Goal: Task Accomplishment & Management: Manage account settings

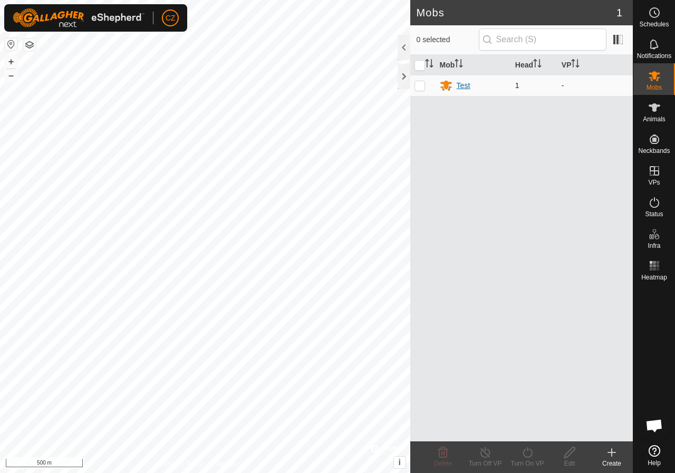
click at [464, 88] on div "Test" at bounding box center [464, 85] width 14 height 11
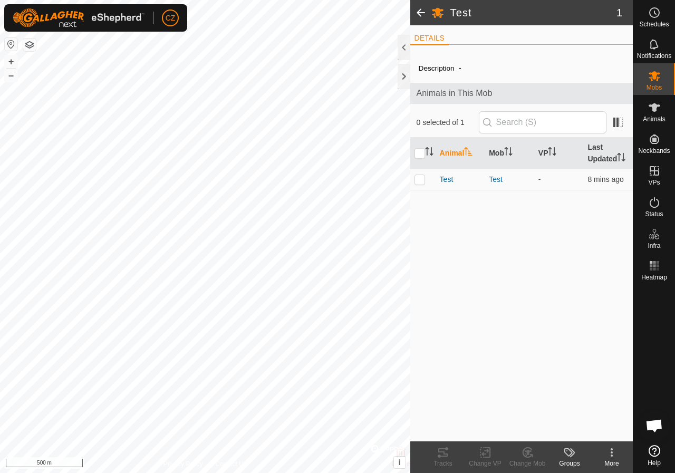
click at [615, 456] on icon at bounding box center [612, 452] width 13 height 13
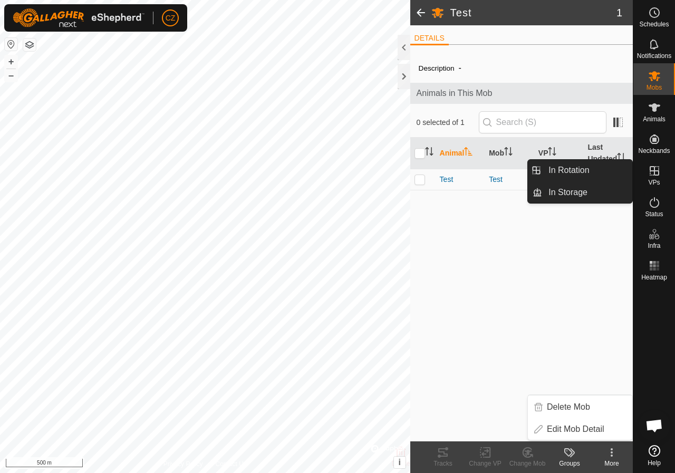
click at [651, 176] on icon at bounding box center [655, 171] width 13 height 13
click at [662, 176] on es-virtualpaddocks-svg-icon at bounding box center [654, 171] width 19 height 17
click at [658, 173] on icon at bounding box center [655, 171] width 13 height 13
click at [594, 174] on link "In Rotation" at bounding box center [587, 170] width 90 height 21
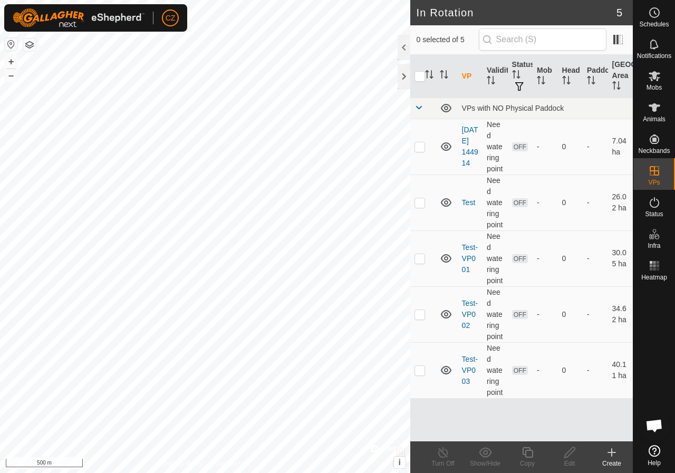
click at [614, 454] on icon at bounding box center [612, 452] width 13 height 13
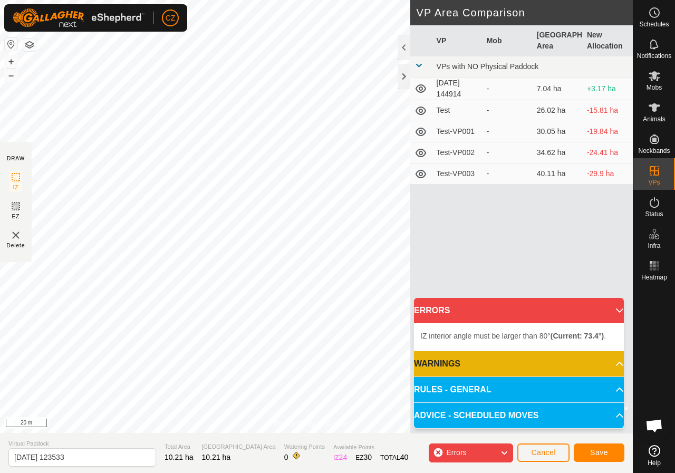
drag, startPoint x: 441, startPoint y: 343, endPoint x: 18, endPoint y: 239, distance: 434.9
click at [18, 239] on img at bounding box center [15, 235] width 13 height 13
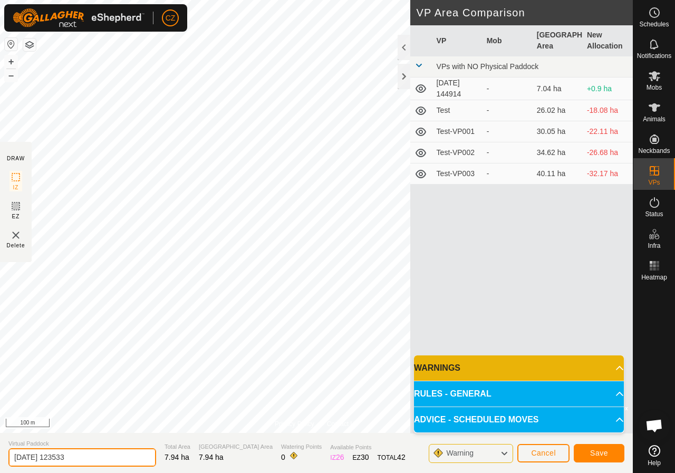
drag, startPoint x: 93, startPoint y: 456, endPoint x: 0, endPoint y: 452, distance: 93.5
click at [0, 452] on section "Virtual Paddock [DATE] 123533 Total Area 7.94 ha Grazing Area 7.94 ha Watering …" at bounding box center [316, 453] width 633 height 40
type input "Test NW1"
click at [508, 456] on icon at bounding box center [504, 454] width 8 height 14
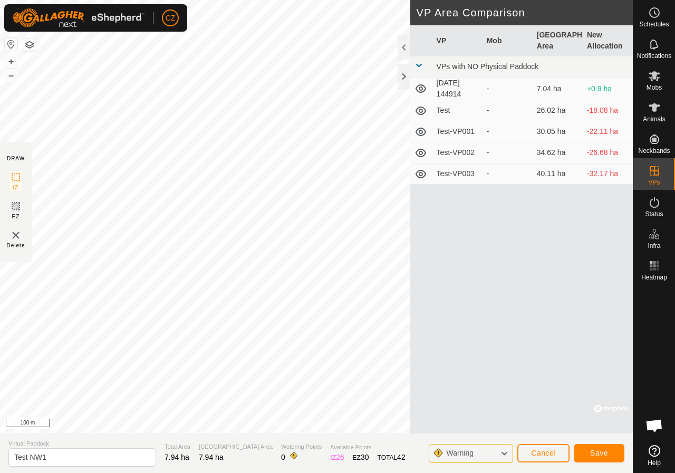
click at [508, 456] on icon at bounding box center [504, 454] width 8 height 14
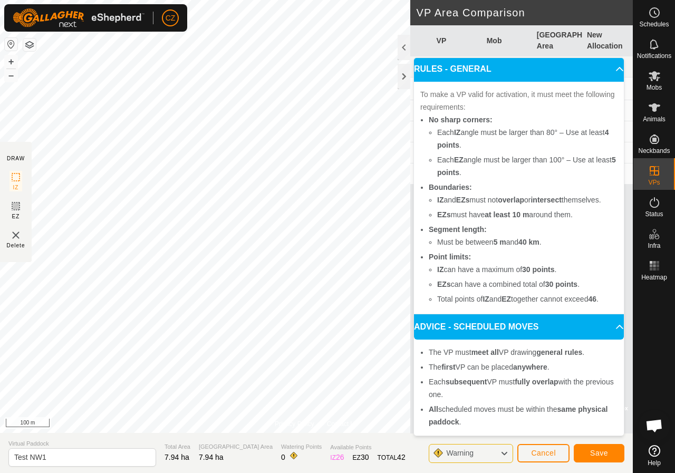
scroll to position [57, 0]
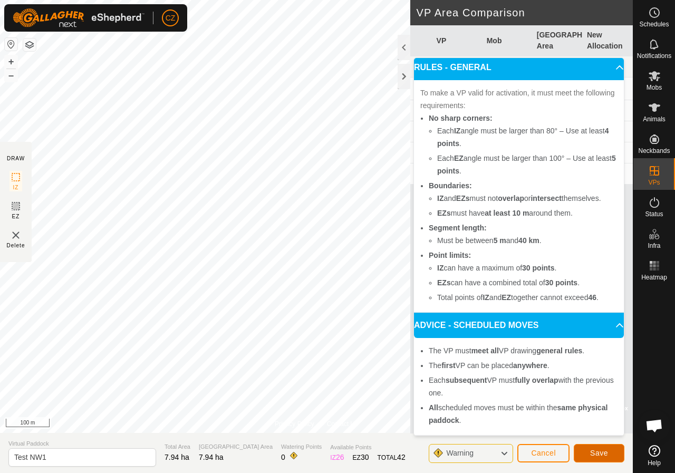
click at [591, 454] on span "Save" at bounding box center [599, 453] width 18 height 8
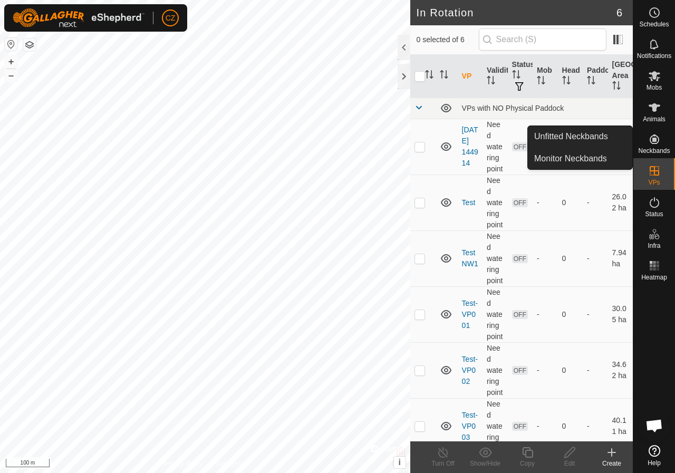
click at [658, 142] on icon at bounding box center [654, 139] width 9 height 9
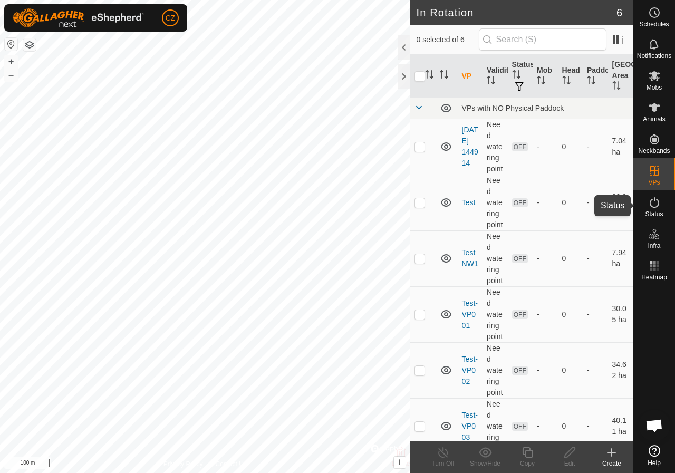
click at [654, 206] on icon at bounding box center [655, 202] width 13 height 13
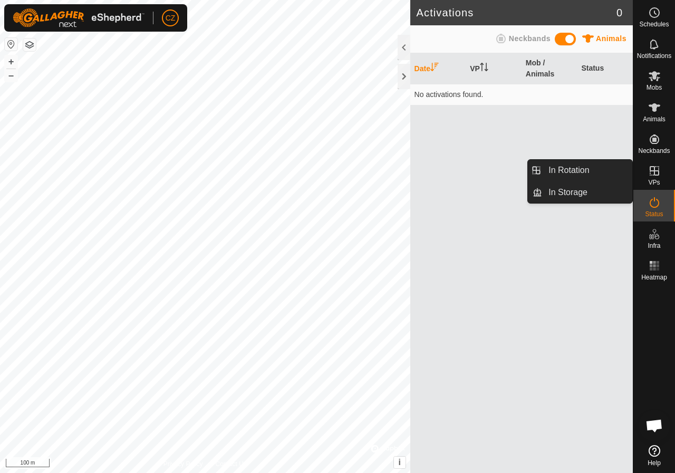
click at [657, 177] on icon at bounding box center [655, 171] width 13 height 13
click at [565, 189] on link "In Storage" at bounding box center [587, 192] width 90 height 21
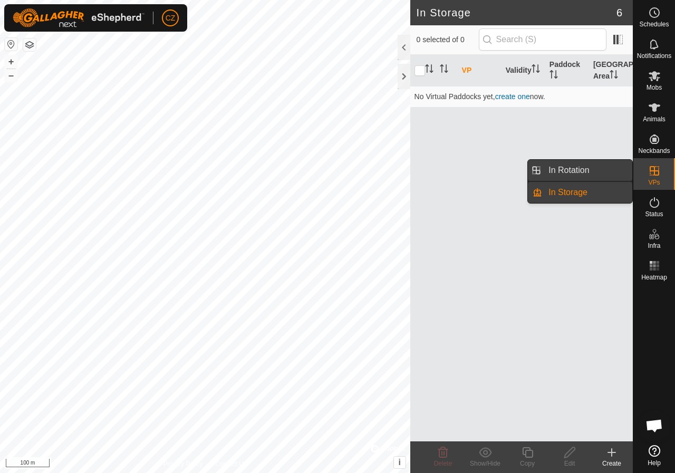
click at [585, 166] on link "In Rotation" at bounding box center [587, 170] width 90 height 21
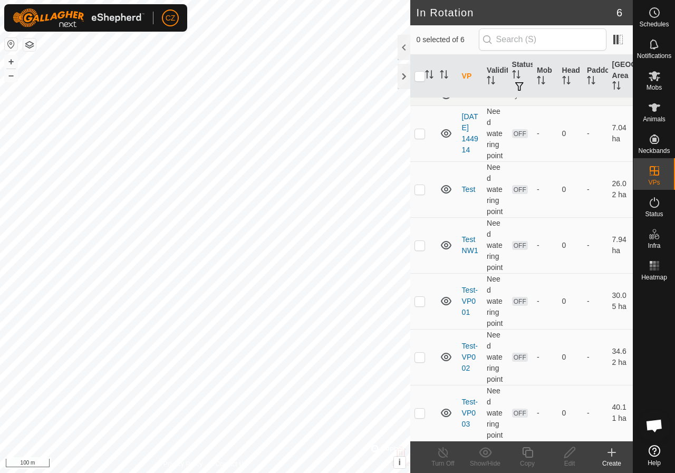
scroll to position [146, 0]
click at [423, 241] on p-checkbox at bounding box center [420, 245] width 11 height 8
checkbox input "true"
click at [526, 450] on icon at bounding box center [527, 452] width 13 height 13
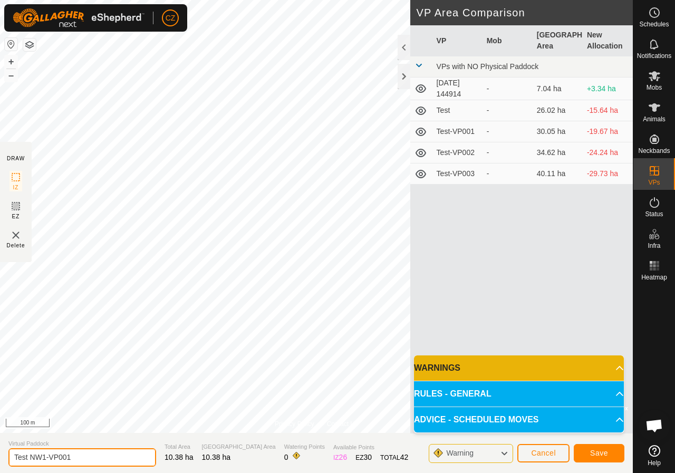
drag, startPoint x: 42, startPoint y: 456, endPoint x: 135, endPoint y: 461, distance: 93.0
click at [135, 461] on input "Test NW1-VP001" at bounding box center [82, 458] width 148 height 18
type input "Test NW2"
click at [592, 448] on button "Save" at bounding box center [599, 453] width 51 height 18
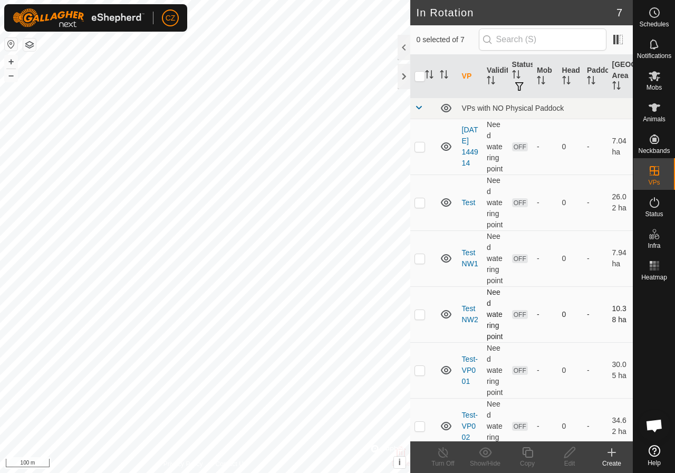
click at [422, 319] on p-checkbox at bounding box center [420, 314] width 11 height 8
checkbox input "true"
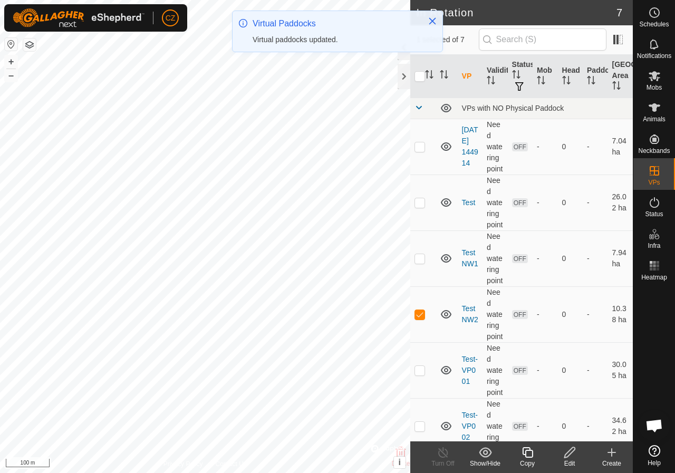
click at [526, 452] on icon at bounding box center [527, 452] width 11 height 11
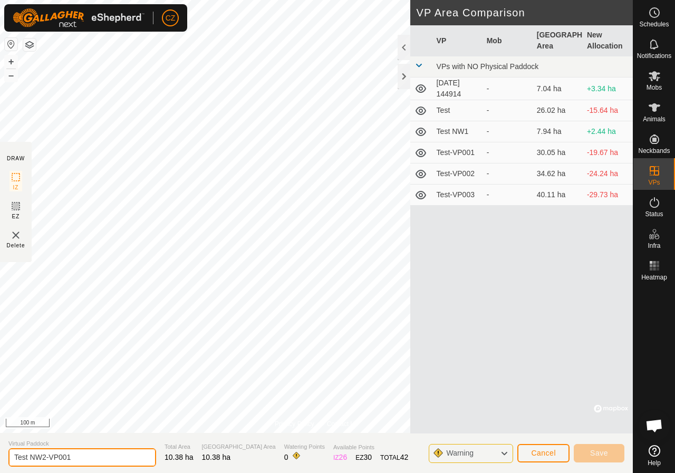
drag, startPoint x: 42, startPoint y: 459, endPoint x: 127, endPoint y: 461, distance: 85.0
click at [127, 461] on input "Test NW2-VP001" at bounding box center [82, 458] width 148 height 18
type input "Test NW3"
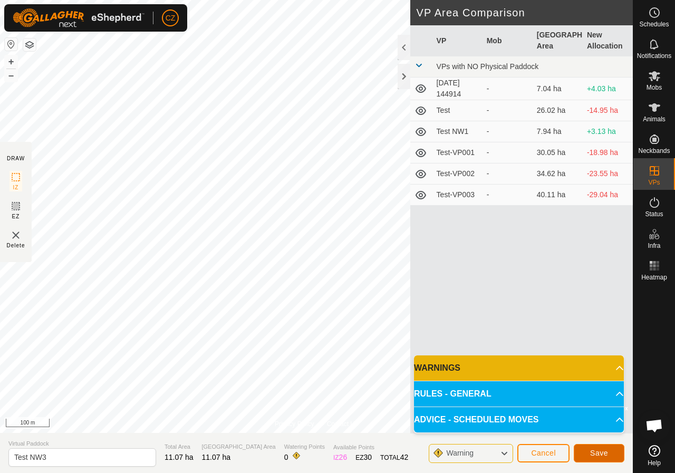
click at [593, 455] on span "Save" at bounding box center [599, 453] width 18 height 8
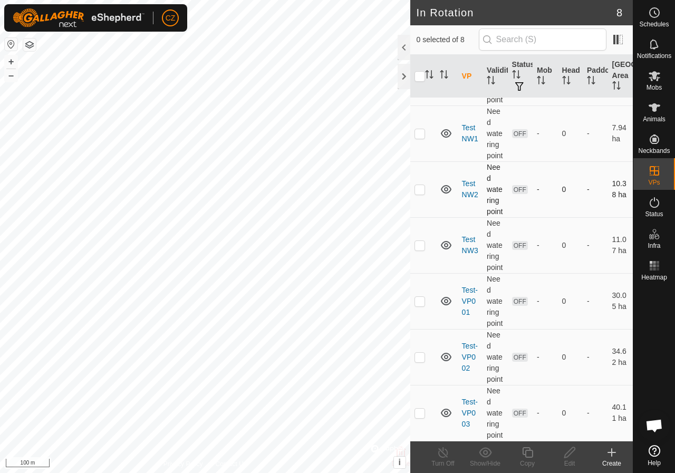
scroll to position [158, 0]
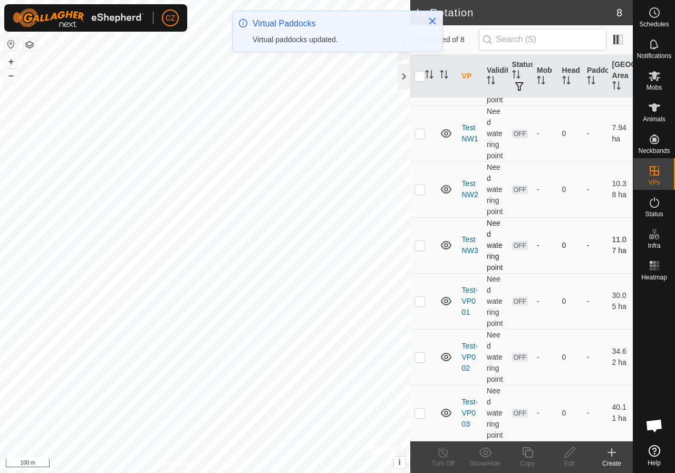
click at [421, 250] on p-checkbox at bounding box center [420, 245] width 11 height 8
checkbox input "true"
click at [526, 455] on icon at bounding box center [527, 452] width 11 height 11
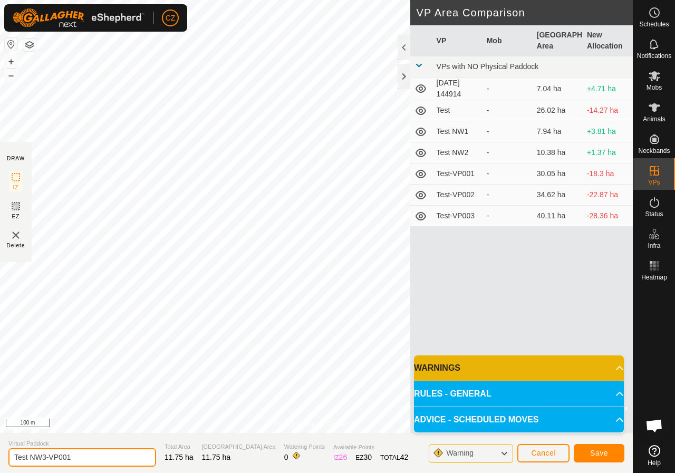
drag, startPoint x: 42, startPoint y: 455, endPoint x: 166, endPoint y: 473, distance: 124.8
click at [166, 473] on section "Virtual Paddock Test NW3-VP001 Total Area 11.75 ha Grazing Area 11.75 ha Wateri…" at bounding box center [316, 453] width 633 height 40
type input "Test NW4"
click at [599, 453] on span "Save" at bounding box center [599, 453] width 18 height 8
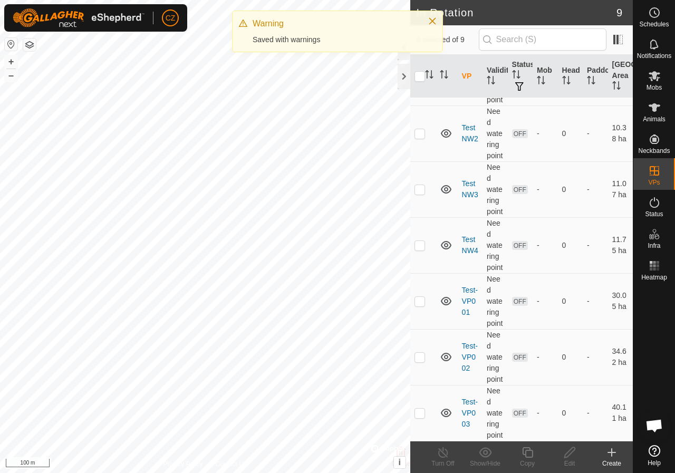
scroll to position [380, 0]
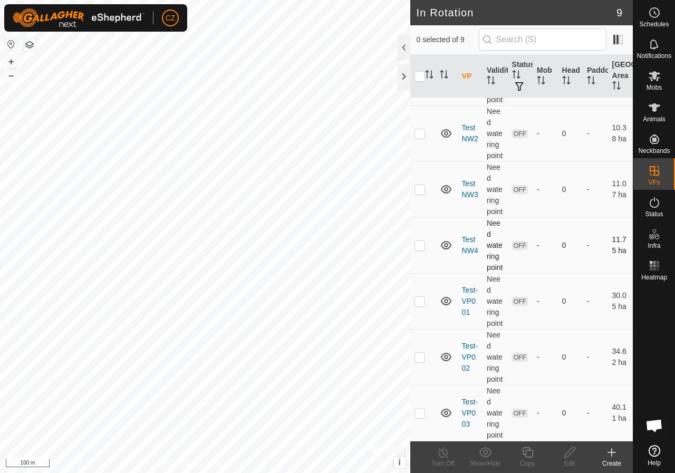
click at [420, 241] on p-checkbox at bounding box center [420, 245] width 11 height 8
checkbox input "true"
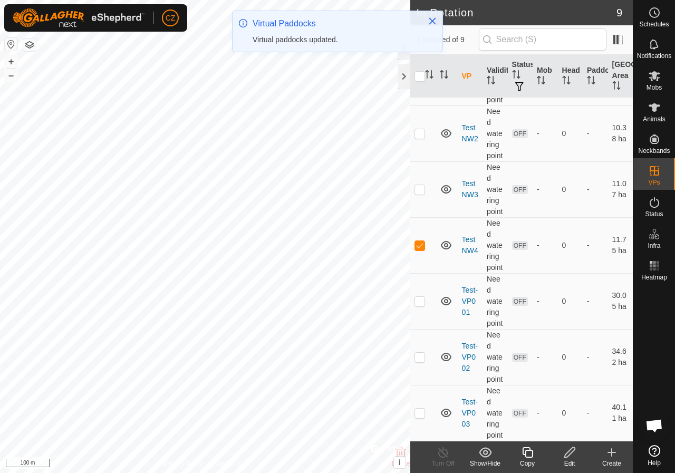
scroll to position [0, 0]
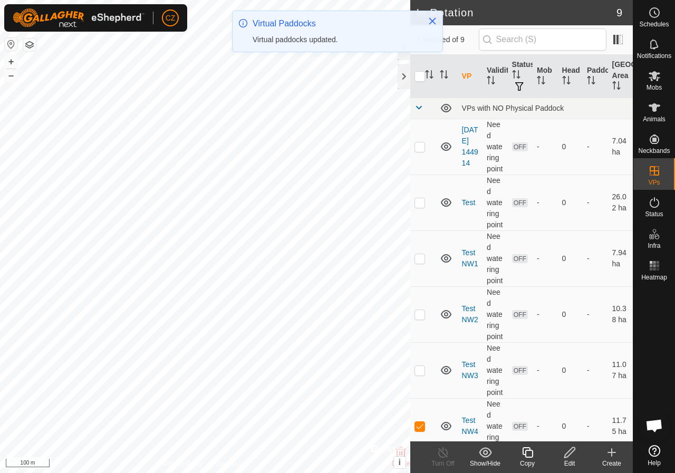
click at [530, 453] on icon at bounding box center [527, 452] width 13 height 13
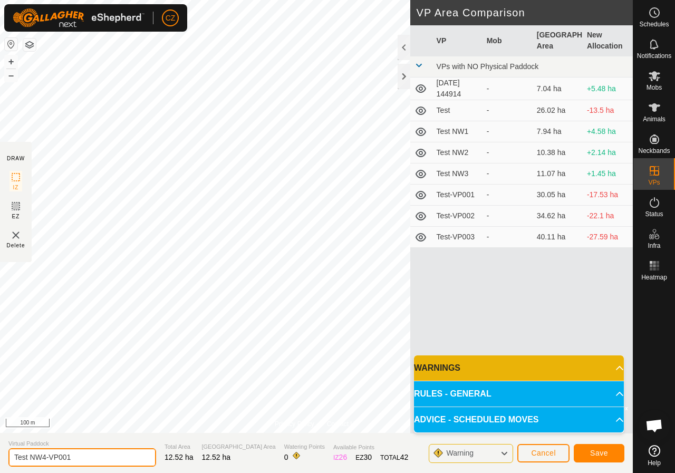
drag, startPoint x: 43, startPoint y: 459, endPoint x: 157, endPoint y: 462, distance: 113.5
click at [157, 462] on section "Virtual Paddock Test NW4-VP001 Total Area 12.52 ha Grazing Area 12.52 ha Wateri…" at bounding box center [316, 453] width 633 height 40
type input "Test NW5"
click at [595, 454] on span "Save" at bounding box center [599, 453] width 18 height 8
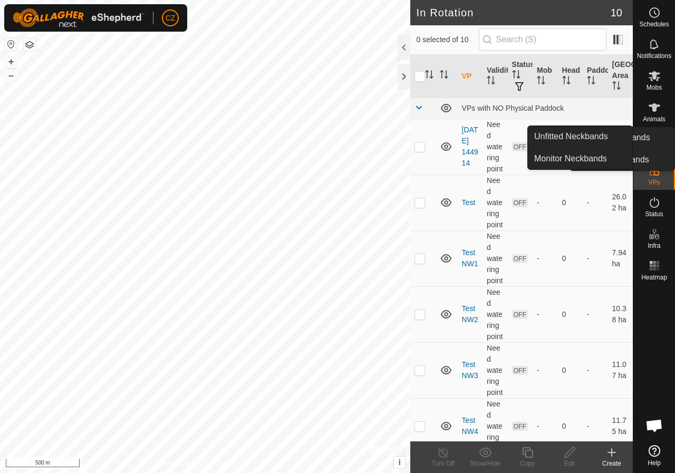
click at [660, 145] on icon at bounding box center [655, 139] width 13 height 13
click at [615, 158] on link "Monitor Neckbands" at bounding box center [580, 158] width 104 height 21
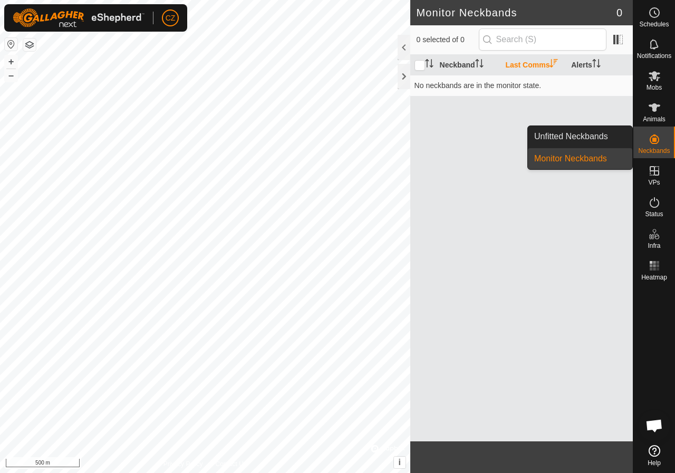
click at [597, 130] on link "Unfitted Neckbands" at bounding box center [580, 136] width 104 height 21
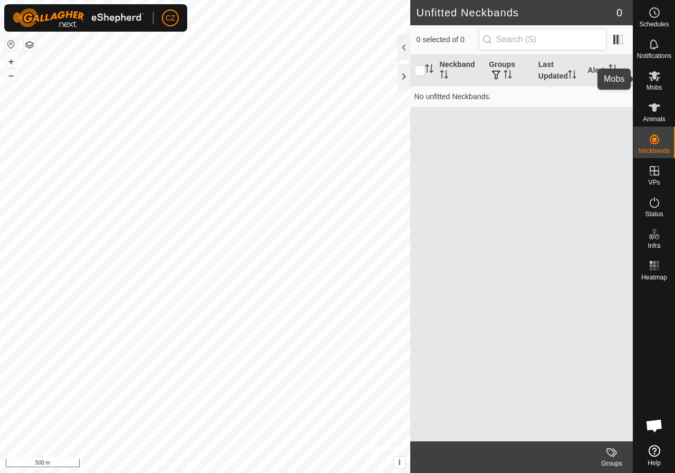
click at [658, 74] on icon at bounding box center [655, 76] width 13 height 13
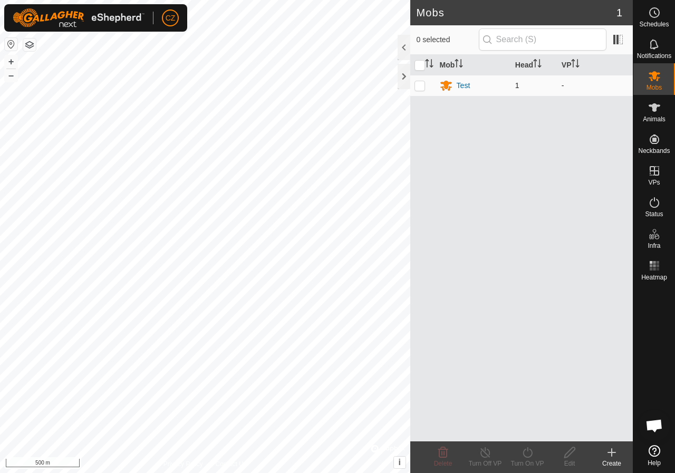
click at [438, 85] on td "Test" at bounding box center [473, 85] width 75 height 21
click at [458, 85] on div "Test" at bounding box center [464, 85] width 14 height 11
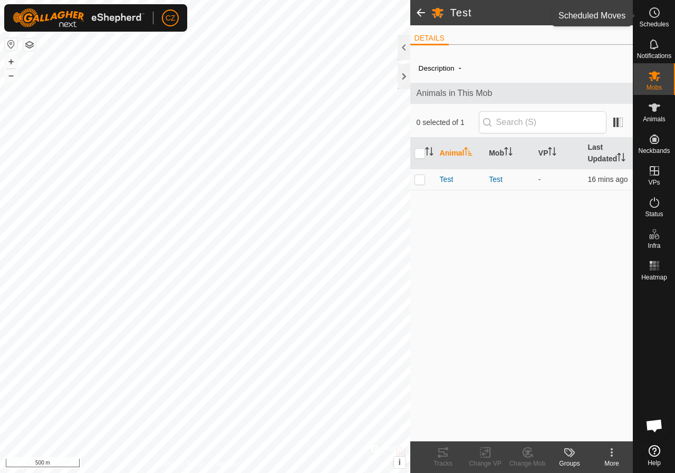
click at [659, 19] on es-schedule-vp-svg-icon at bounding box center [654, 12] width 19 height 17
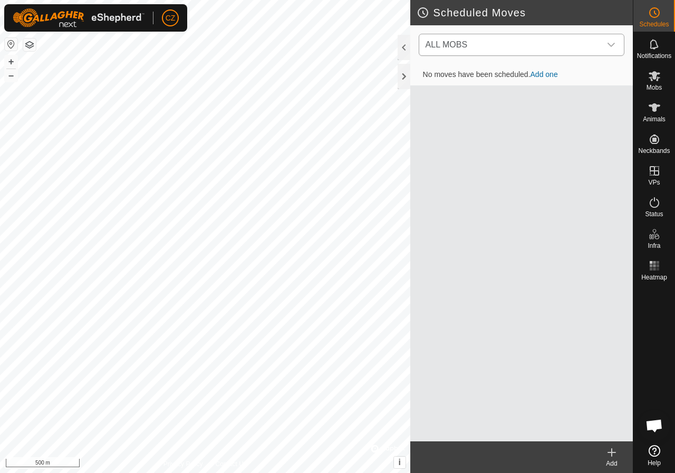
click at [616, 44] on div "dropdown trigger" at bounding box center [611, 44] width 21 height 21
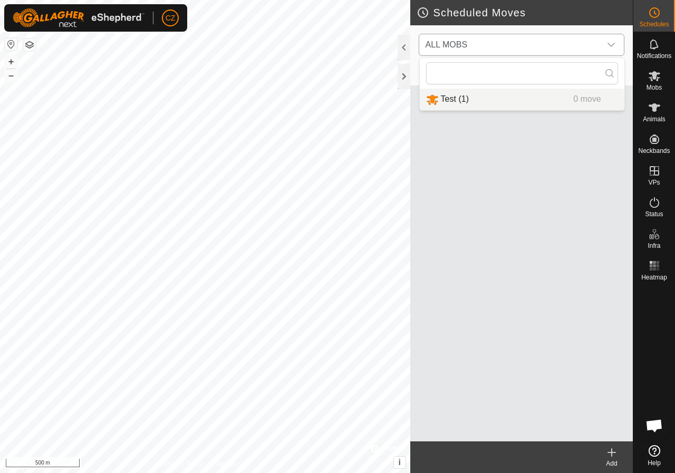
click at [515, 101] on li "Test (1) 0 move" at bounding box center [522, 100] width 205 height 22
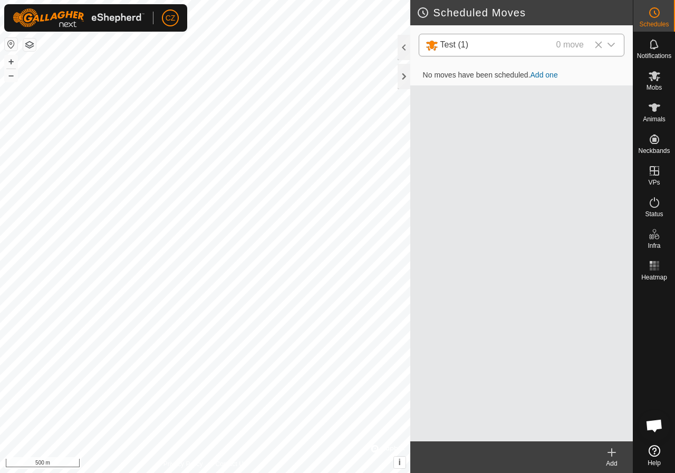
click at [548, 74] on link "Add one" at bounding box center [544, 75] width 27 height 8
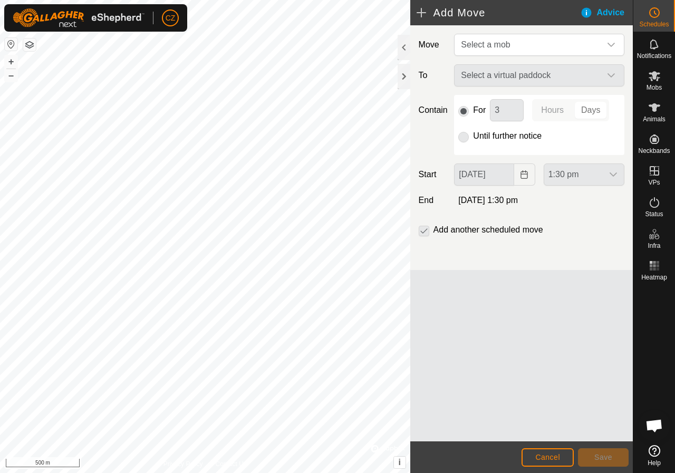
click at [613, 74] on div "Select a virtual paddock" at bounding box center [539, 75] width 179 height 22
click at [572, 78] on div "Select a virtual paddock" at bounding box center [539, 75] width 179 height 22
click at [586, 77] on div "Select a virtual paddock" at bounding box center [539, 75] width 179 height 22
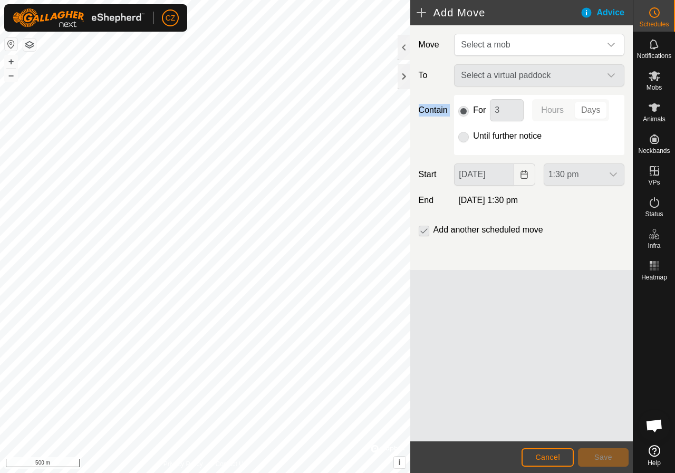
click at [586, 77] on div "Select a virtual paddock" at bounding box center [539, 75] width 179 height 22
click at [616, 75] on div "Select a virtual paddock" at bounding box center [539, 75] width 179 height 22
click at [520, 77] on div "Select a virtual paddock" at bounding box center [539, 75] width 179 height 22
click at [608, 54] on div "dropdown trigger" at bounding box center [611, 44] width 21 height 21
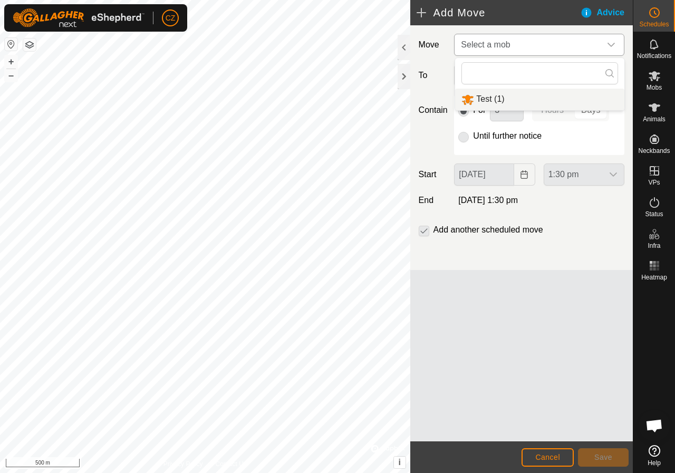
click at [556, 101] on li "Test (1)" at bounding box center [539, 100] width 169 height 22
click at [611, 75] on icon "dropdown trigger" at bounding box center [611, 76] width 8 height 8
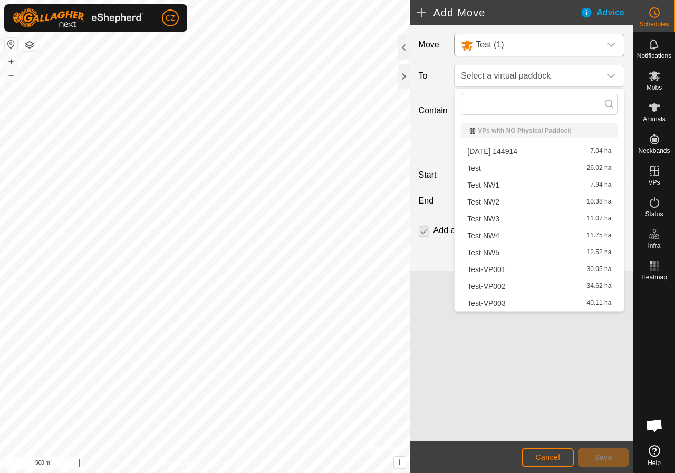
click at [566, 184] on li "Test NW1 7.94 ha" at bounding box center [539, 185] width 157 height 16
